Goal: Information Seeking & Learning: Learn about a topic

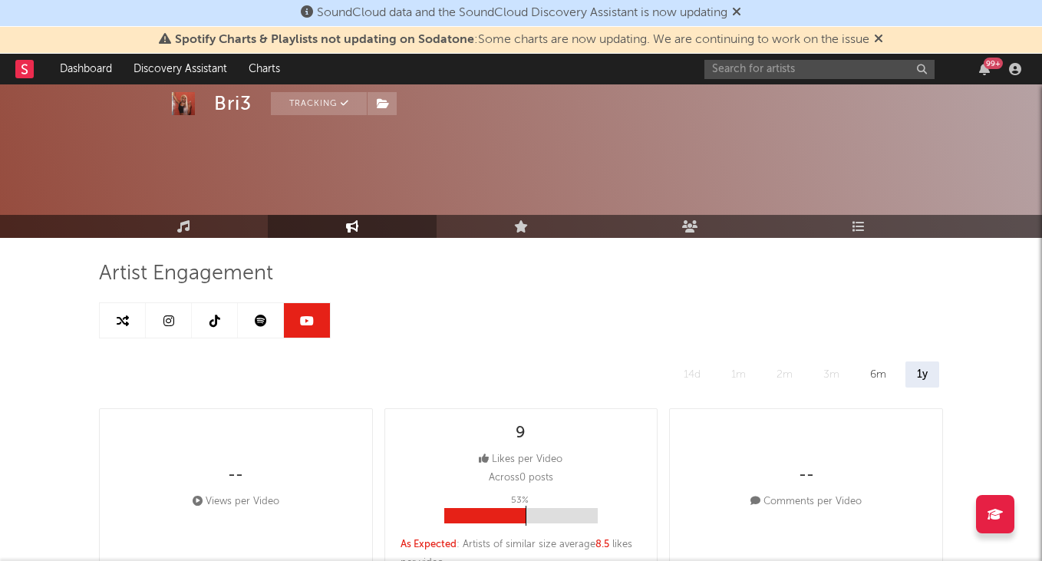
select select "6m"
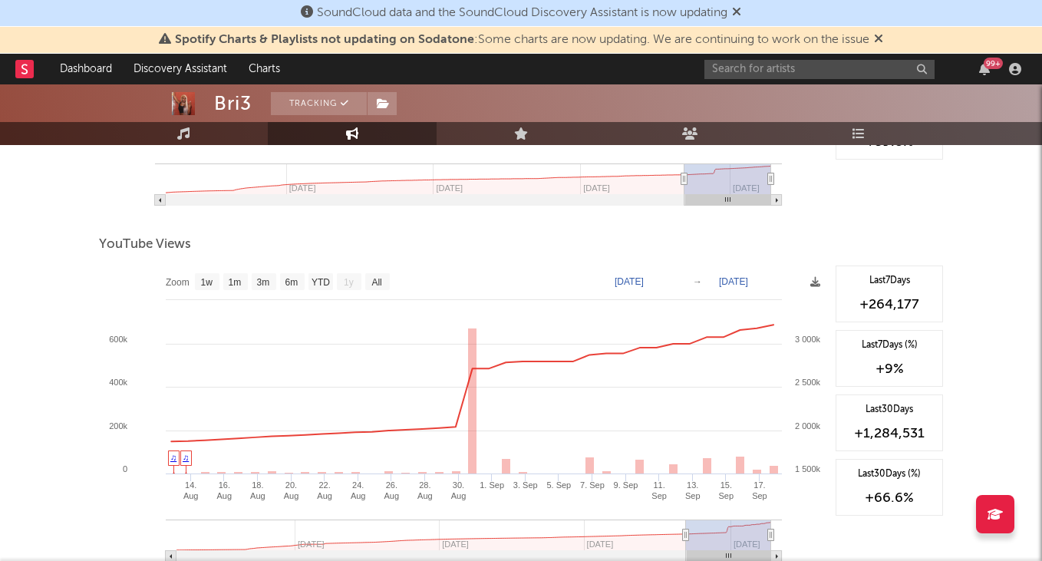
scroll to position [1542, 0]
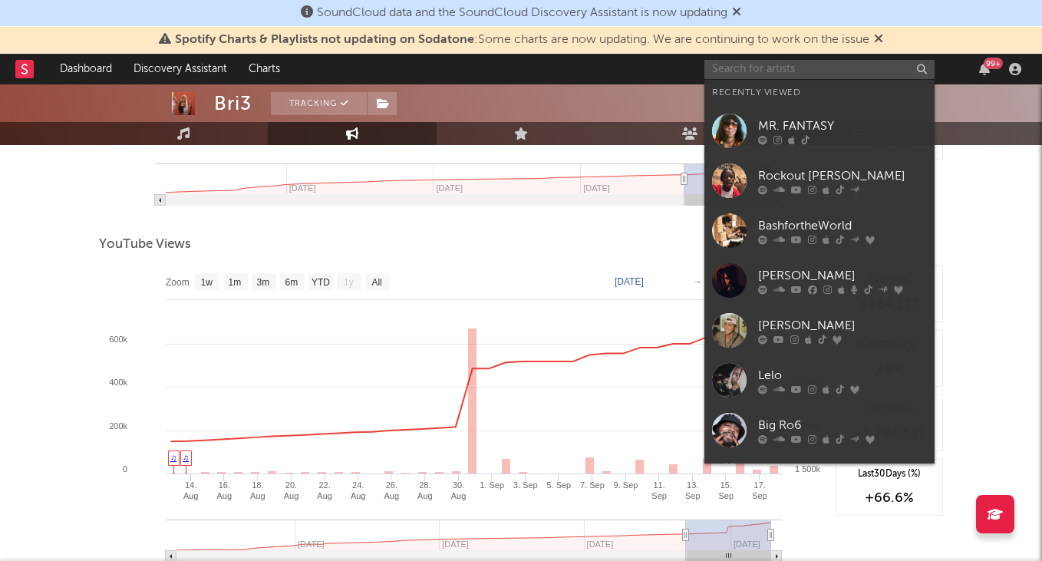
click at [836, 65] on input "text" at bounding box center [819, 69] width 230 height 19
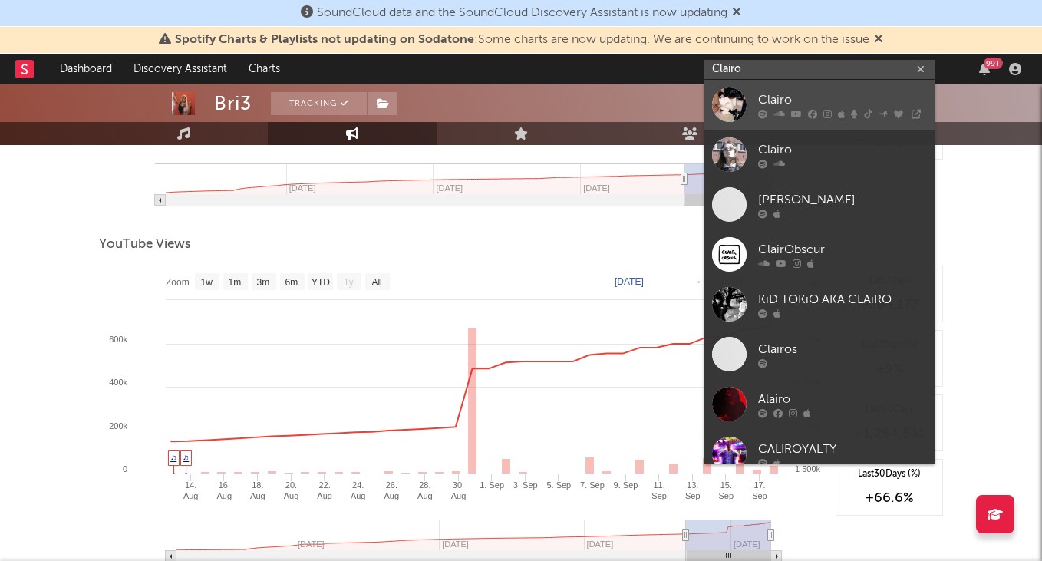
type input "Clairo"
click at [832, 94] on div "Clairo" at bounding box center [842, 100] width 169 height 18
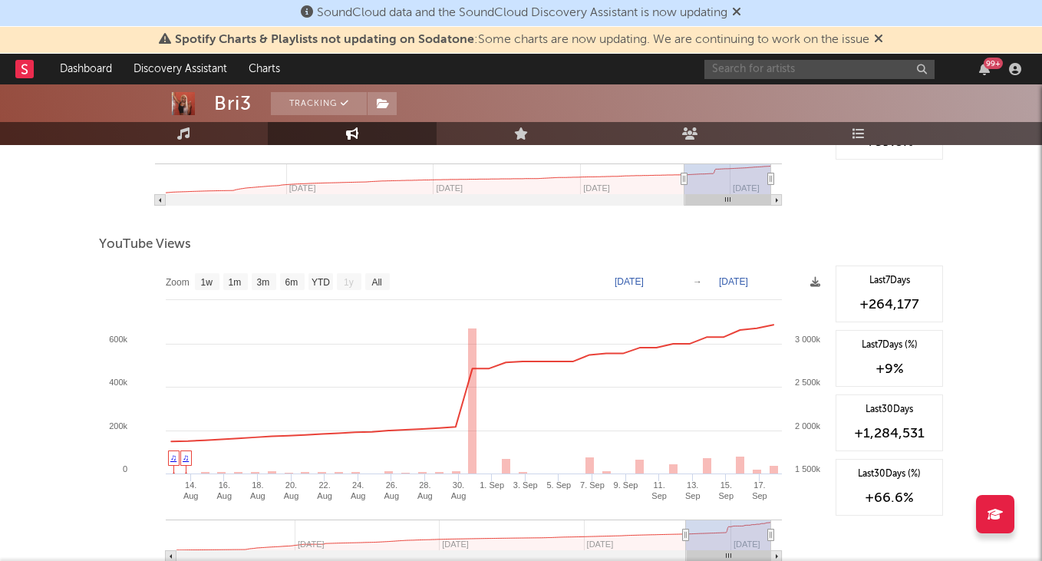
click at [732, 67] on input "text" at bounding box center [819, 69] width 230 height 19
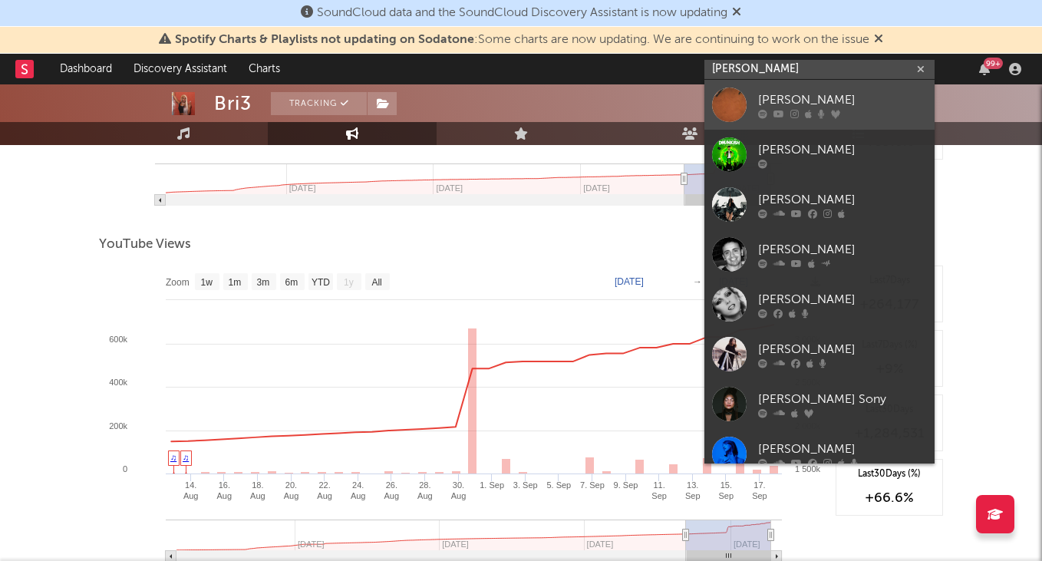
type input "[PERSON_NAME]"
click at [780, 94] on div "[PERSON_NAME]" at bounding box center [842, 100] width 169 height 18
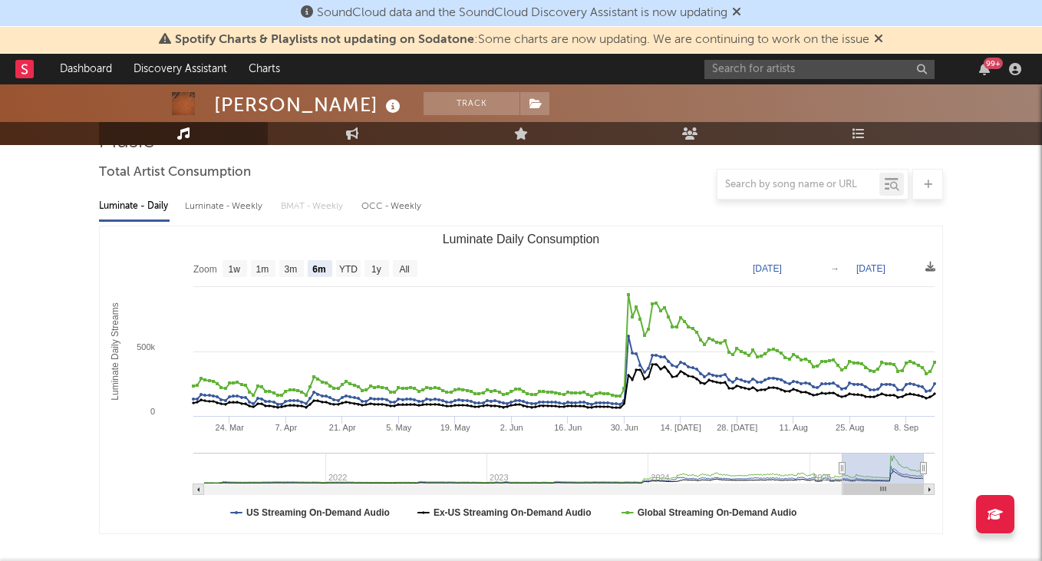
scroll to position [134, 0]
click at [407, 265] on text "All" at bounding box center [404, 267] width 10 height 11
select select "All"
type input "[DATE]"
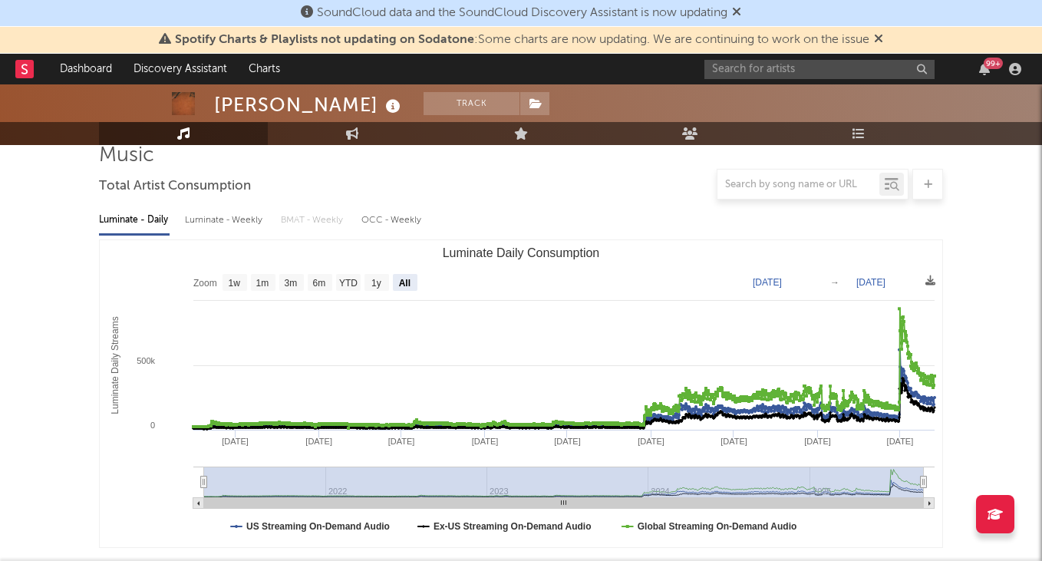
scroll to position [119, 0]
click at [762, 72] on input "text" at bounding box center [819, 69] width 230 height 19
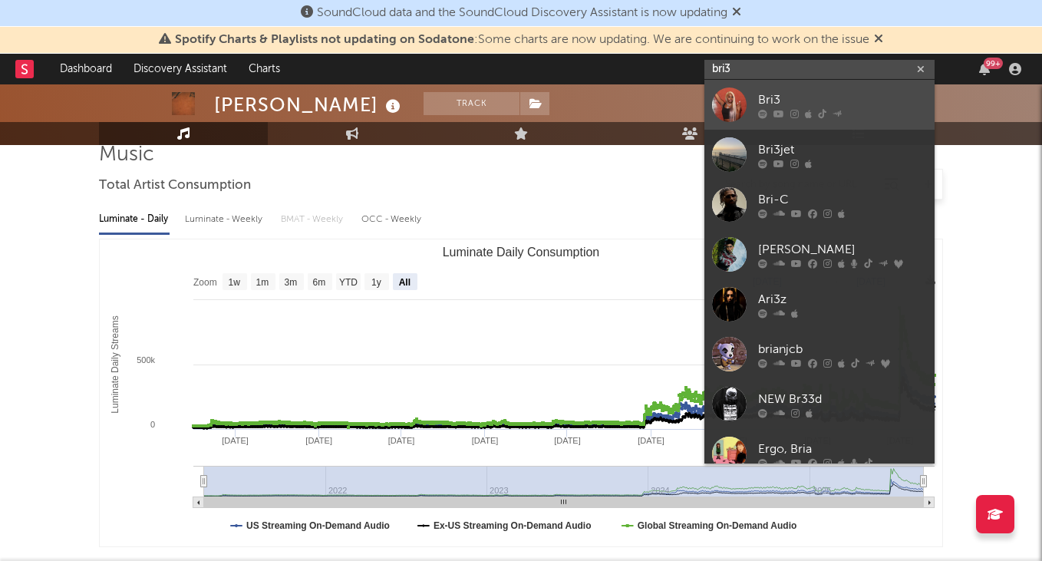
type input "bri3"
click at [846, 105] on div "Bri3" at bounding box center [842, 100] width 169 height 18
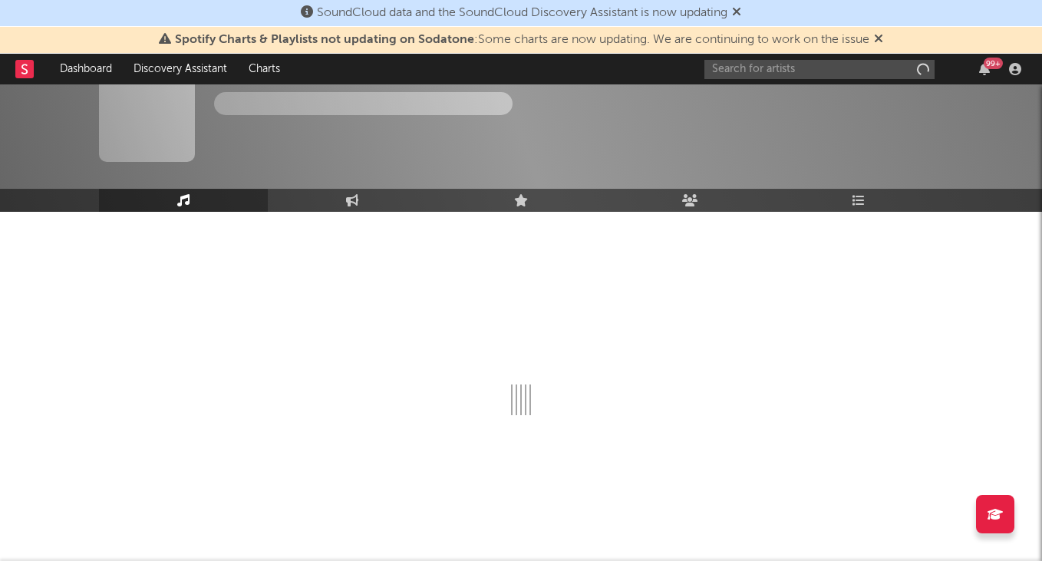
scroll to position [26, 0]
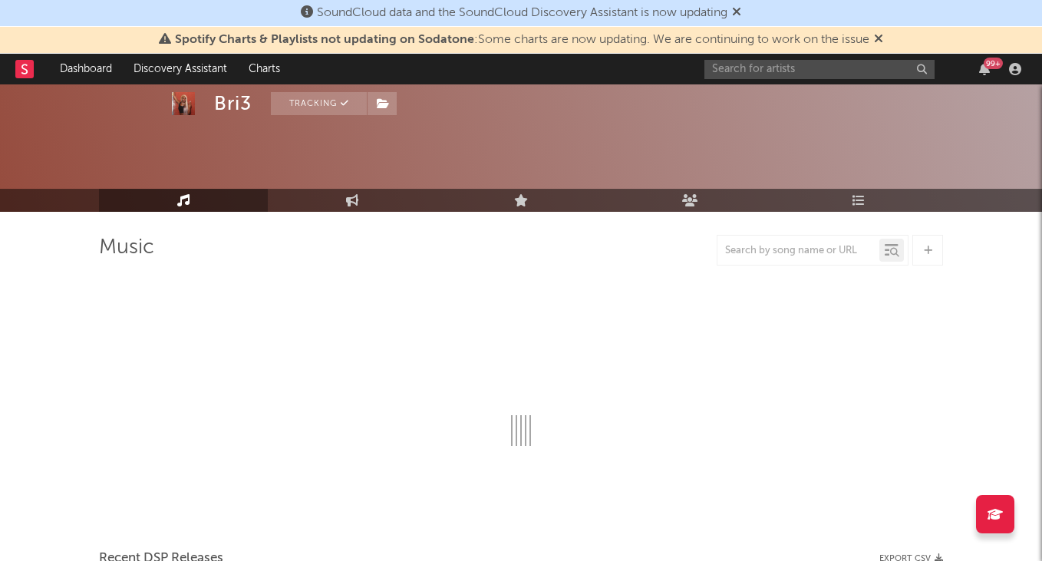
select select "6m"
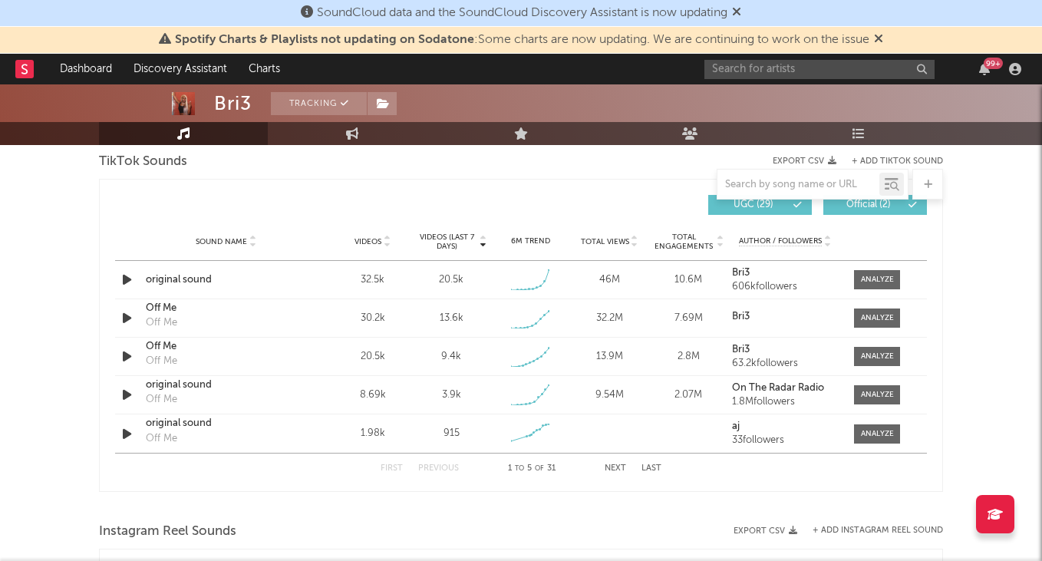
scroll to position [1047, 0]
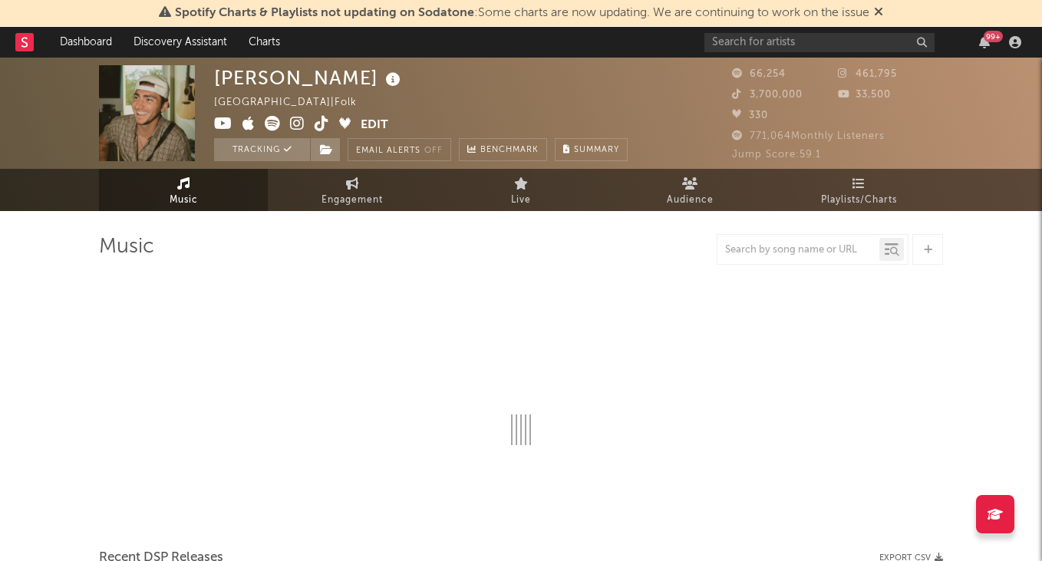
select select "6m"
